Goal: Find specific page/section: Find specific page/section

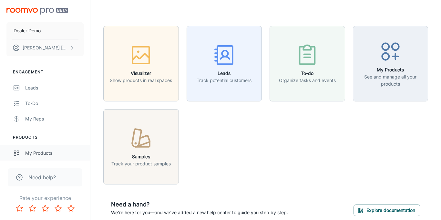
click at [45, 150] on div "My Products" at bounding box center [54, 153] width 58 height 7
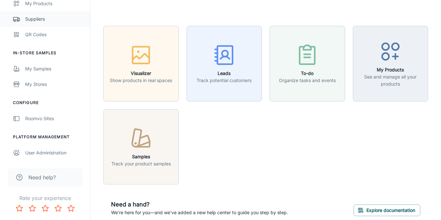
click at [37, 20] on div "Suppliers" at bounding box center [54, 19] width 58 height 7
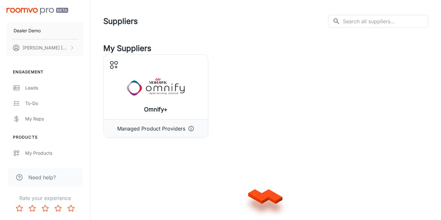
click at [361, 23] on input "text" at bounding box center [385, 21] width 85 height 13
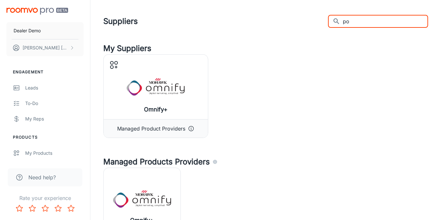
type input "p"
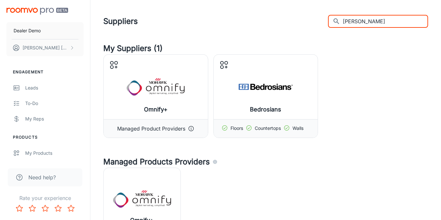
click at [393, 16] on input "[PERSON_NAME]" at bounding box center [385, 21] width 85 height 13
type input "[PERSON_NAME]"
